Goal: Navigation & Orientation: Find specific page/section

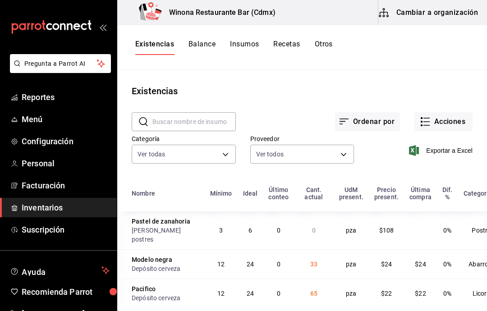
scroll to position [224, 0]
click at [55, 167] on span "Personal" at bounding box center [66, 163] width 88 height 12
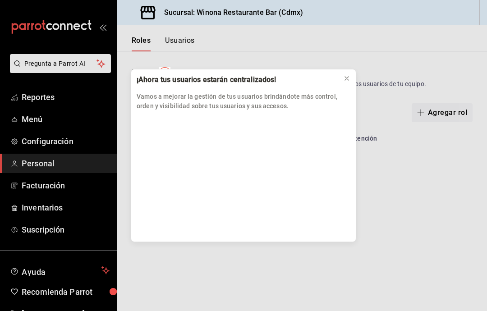
click at [56, 211] on div "¡Ahora tus usuarios estarán centralizados! Vamos a mejorar la gestión de tus us…" at bounding box center [243, 155] width 487 height 311
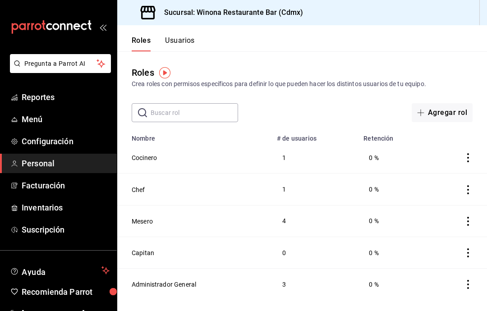
click at [349, 72] on div "Roles Crea roles con permisos específicos para definir lo que pueden hacer los …" at bounding box center [302, 77] width 370 height 23
click at [69, 220] on link "Suscripción" at bounding box center [58, 229] width 117 height 19
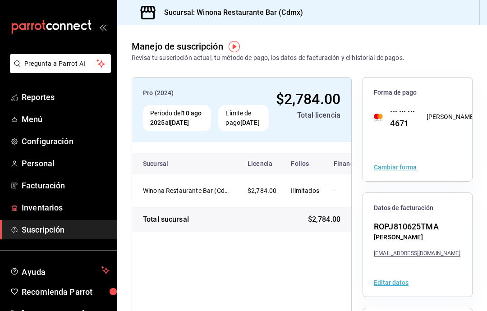
click at [49, 202] on span "Inventarios" at bounding box center [66, 208] width 88 height 12
